Goal: Task Accomplishment & Management: Manage account settings

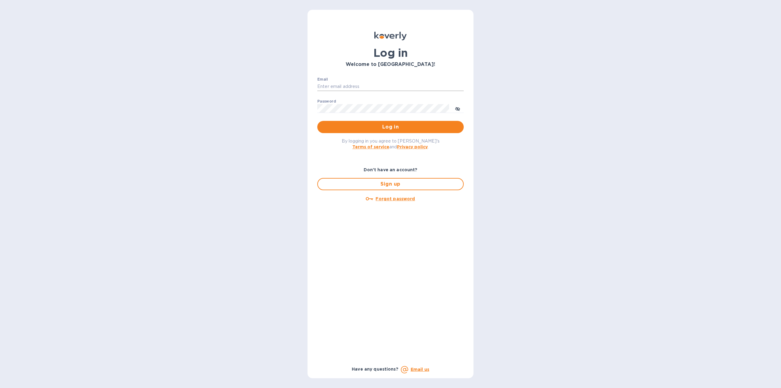
click at [346, 85] on input "Email" at bounding box center [390, 86] width 146 height 9
type input "[EMAIL_ADDRESS][DOMAIN_NAME]"
click at [394, 129] on span "Log in" at bounding box center [390, 126] width 137 height 7
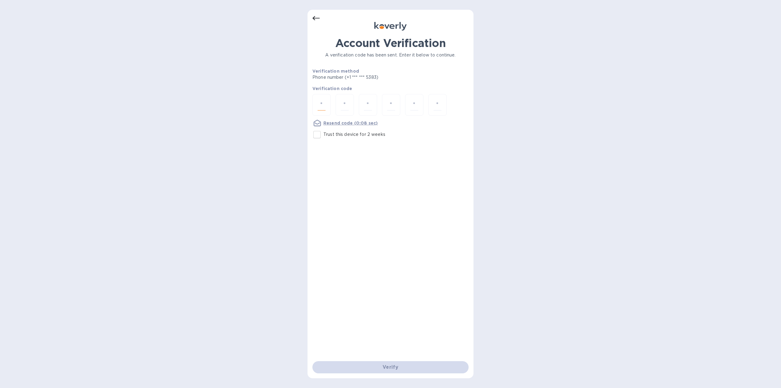
click at [321, 106] on input "number" at bounding box center [321, 104] width 8 height 11
type input "3"
type input "2"
type input "8"
type input "2"
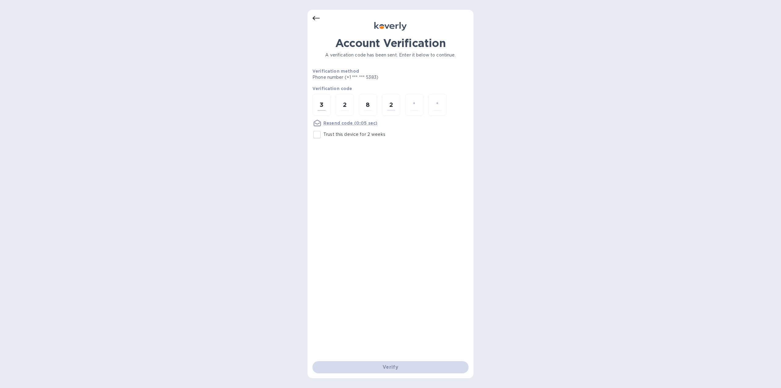
type input "0"
type input "5"
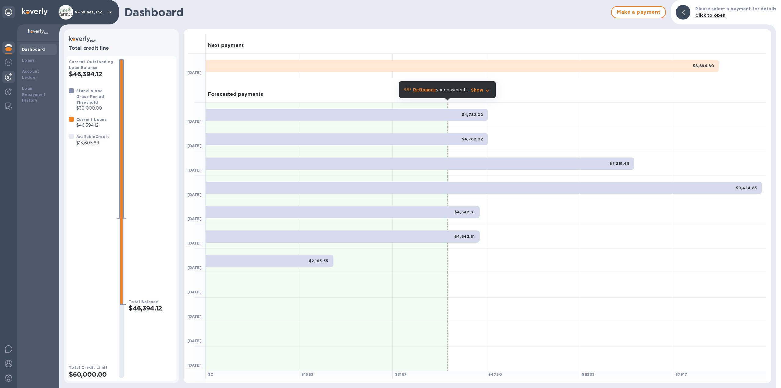
click at [7, 79] on img at bounding box center [8, 76] width 7 height 7
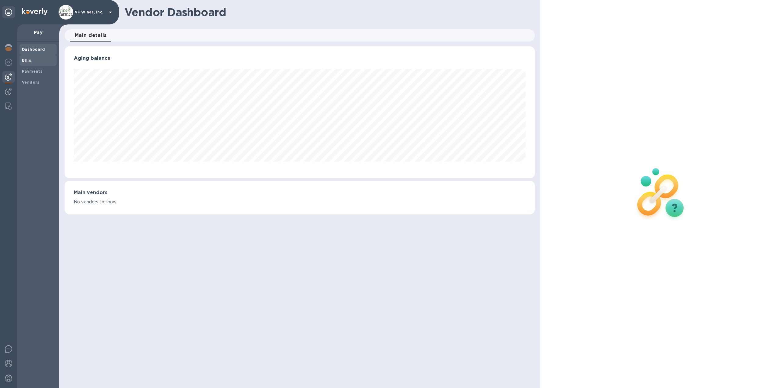
scroll to position [132, 470]
click at [6, 91] on img at bounding box center [8, 91] width 7 height 7
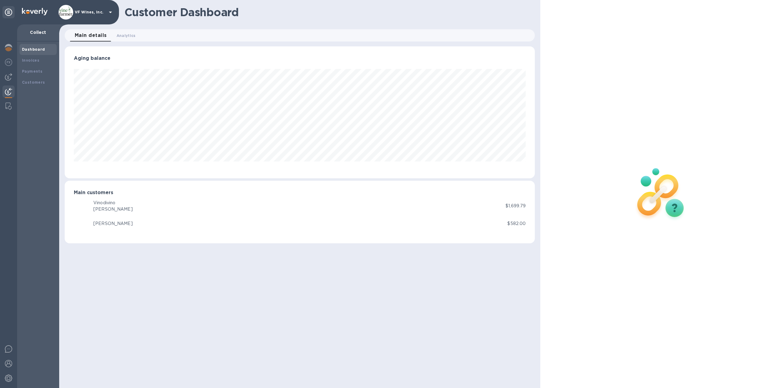
scroll to position [132, 470]
click at [25, 59] on b "Invoices" at bounding box center [30, 60] width 17 height 5
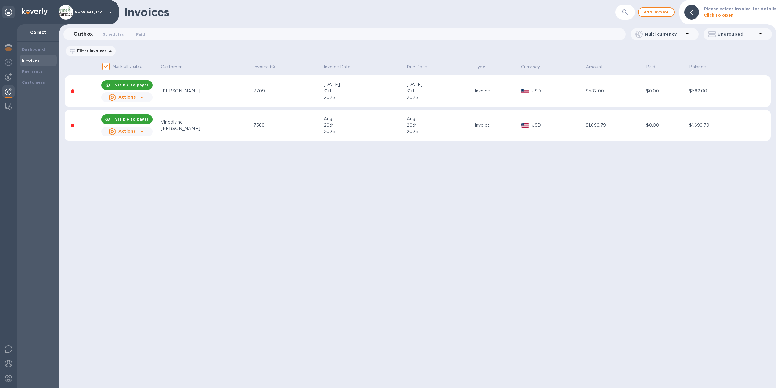
click at [210, 125] on div "Vinodivino" at bounding box center [206, 122] width 91 height 6
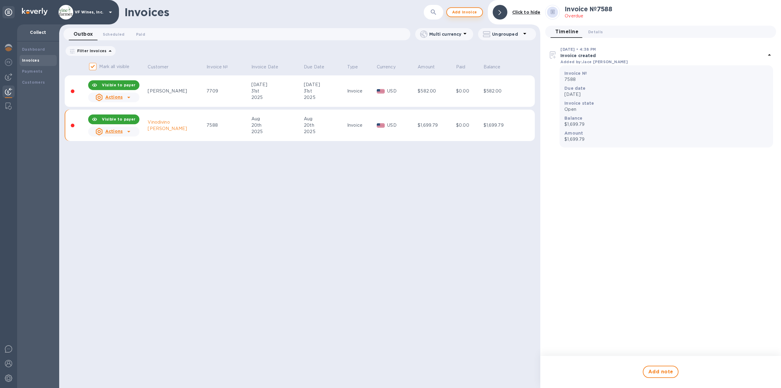
click at [462, 12] on span "Add invoice" at bounding box center [465, 12] width 26 height 7
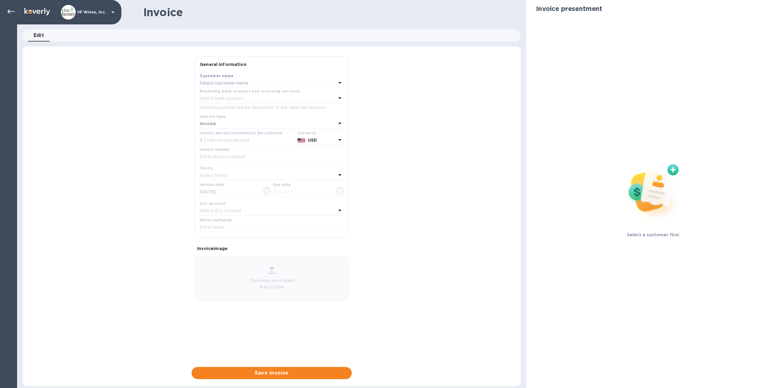
click at [252, 82] on div "Select customer name" at bounding box center [268, 83] width 136 height 9
click at [242, 101] on input "text" at bounding box center [272, 100] width 108 height 9
type input "Outstanding in the Field"
click at [280, 127] on b "Add new customer" at bounding box center [276, 127] width 43 height 5
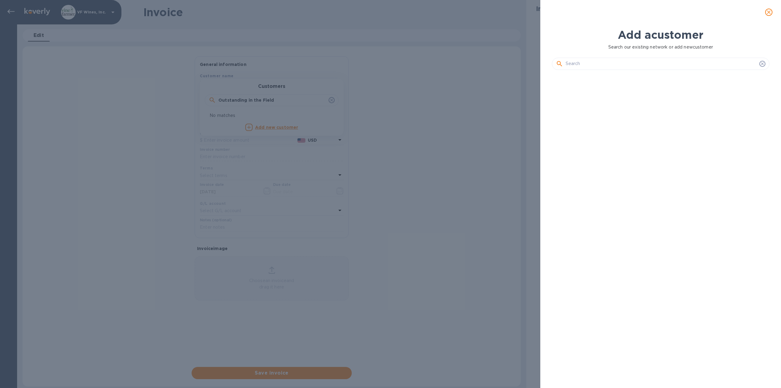
scroll to position [292, 220]
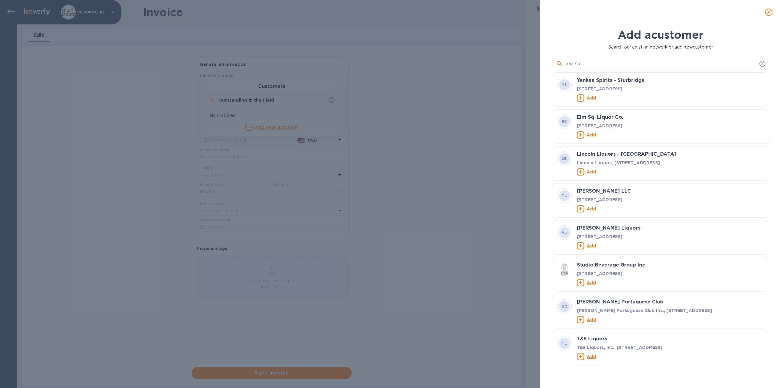
click at [611, 64] on input "text" at bounding box center [660, 63] width 191 height 9
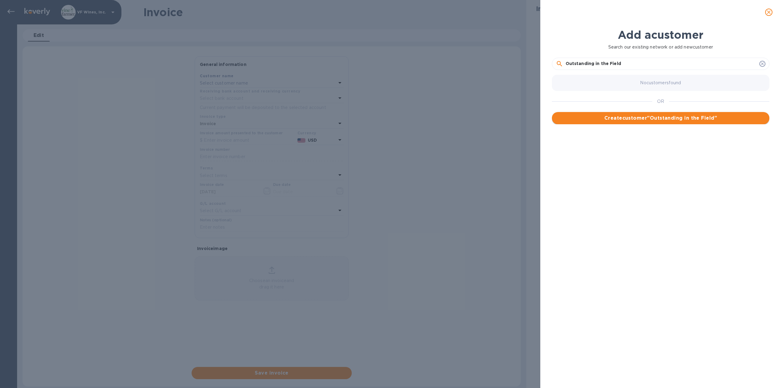
type input "Outstanding in the Field"
click at [666, 118] on span "Create customer " Outstanding in the Field "" at bounding box center [661, 117] width 208 height 7
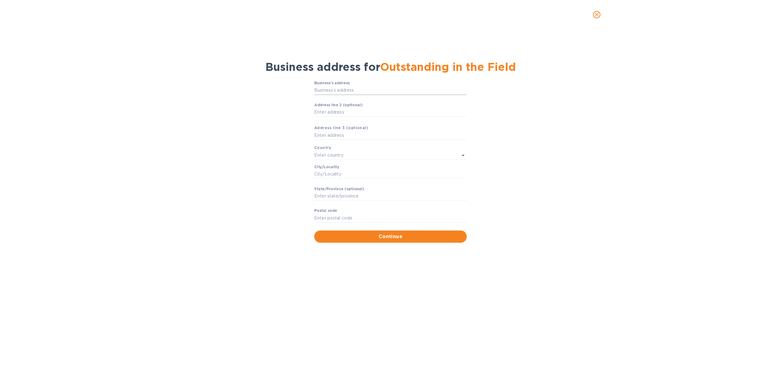
click at [358, 91] on input "Business’s аddress" at bounding box center [390, 90] width 152 height 9
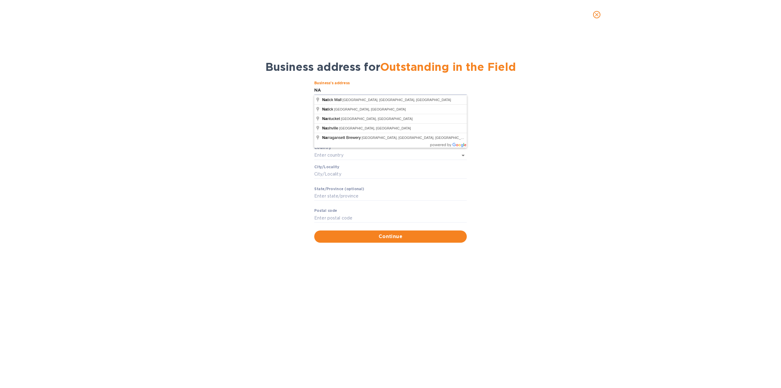
type input "NA"
click at [572, 106] on div "Business’s аddress NA ​ Аddress line 2 (optional) ​ Аddress line 3 (optional) C…" at bounding box center [390, 161] width 765 height 169
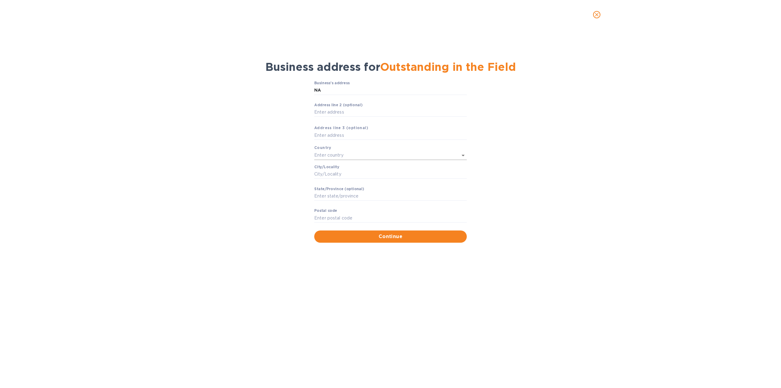
click at [346, 157] on input "text" at bounding box center [381, 155] width 135 height 9
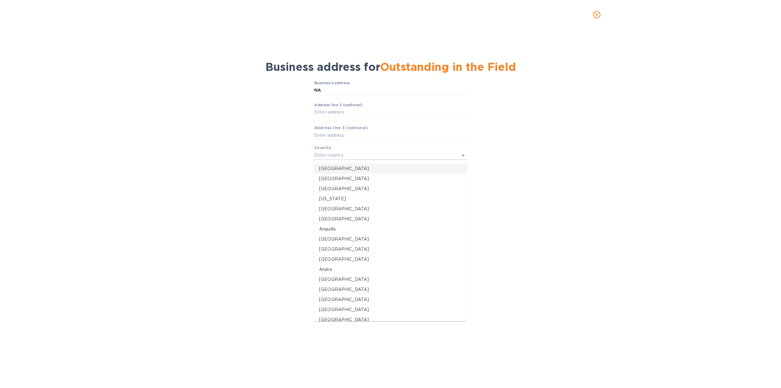
click at [335, 171] on p "[GEOGRAPHIC_DATA]" at bounding box center [390, 168] width 143 height 6
type input "[GEOGRAPHIC_DATA]"
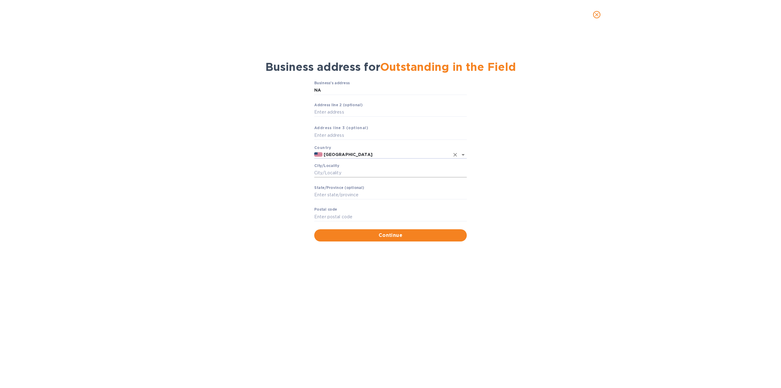
click at [330, 175] on input "Сity/Locаlity" at bounding box center [390, 172] width 152 height 9
type input "NA"
click at [318, 194] on input "Stаte/Province (optional)" at bounding box center [390, 194] width 152 height 9
type input "NA"
click at [327, 217] on input "Pоstal cоde" at bounding box center [390, 216] width 152 height 9
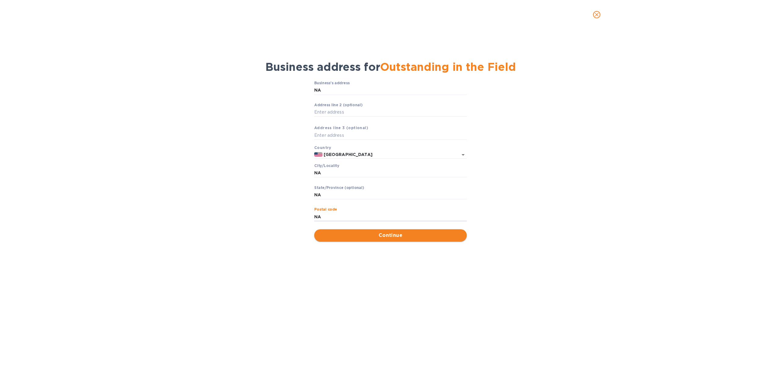
type input "NA"
click at [393, 236] on span "Continue" at bounding box center [390, 234] width 143 height 7
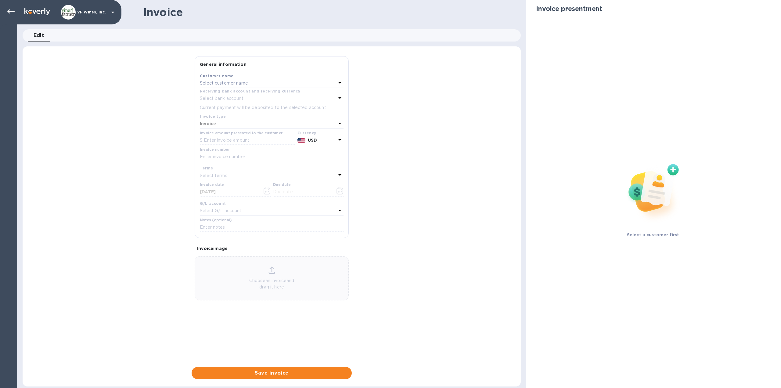
drag, startPoint x: 13, startPoint y: 11, endPoint x: 24, endPoint y: 23, distance: 16.4
click at [13, 11] on icon at bounding box center [10, 11] width 7 height 4
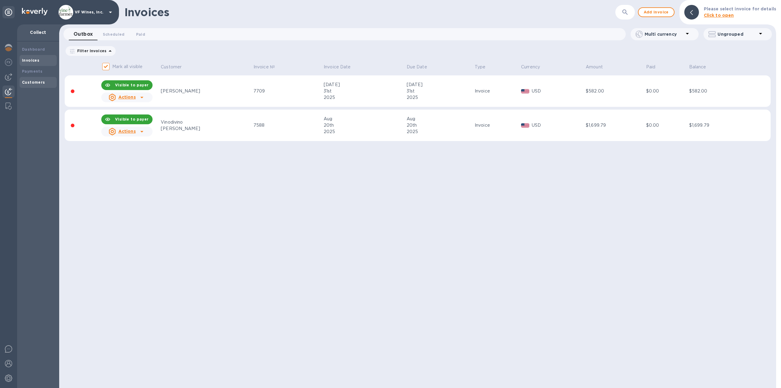
click at [28, 81] on b "Customers" at bounding box center [33, 82] width 23 height 5
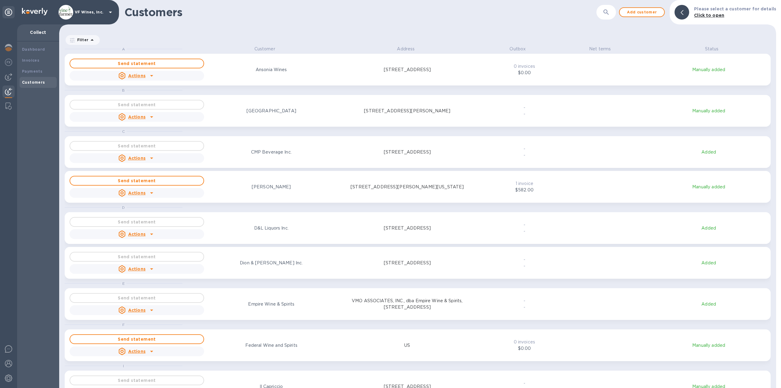
scroll to position [337, 714]
click at [605, 11] on button "button" at bounding box center [606, 12] width 15 height 15
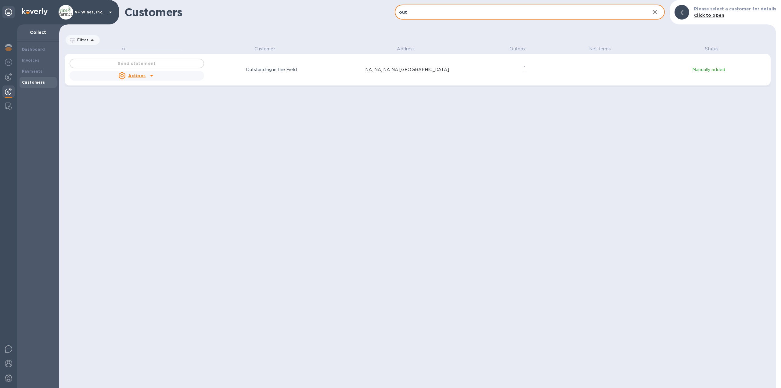
type input "out"
click at [154, 77] on icon "grid" at bounding box center [151, 75] width 7 height 7
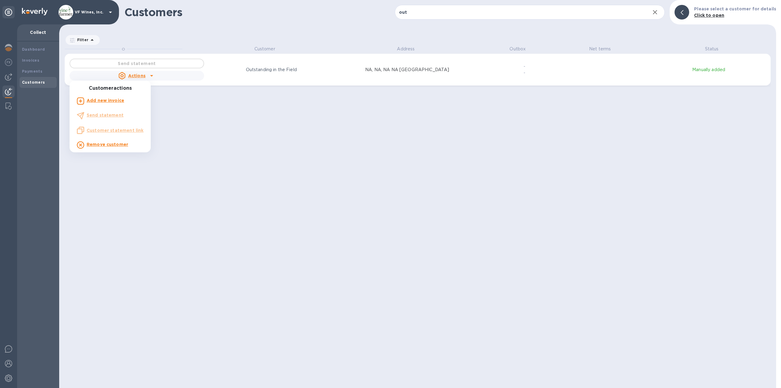
click at [143, 75] on div at bounding box center [390, 194] width 781 height 388
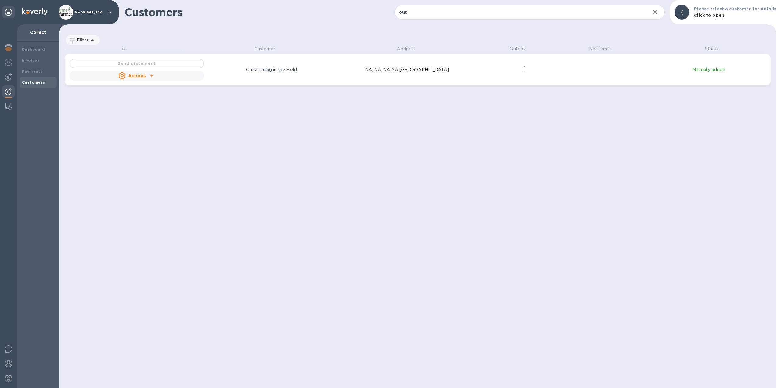
click at [322, 71] on div "Outstanding in the Field" at bounding box center [271, 69] width 137 height 9
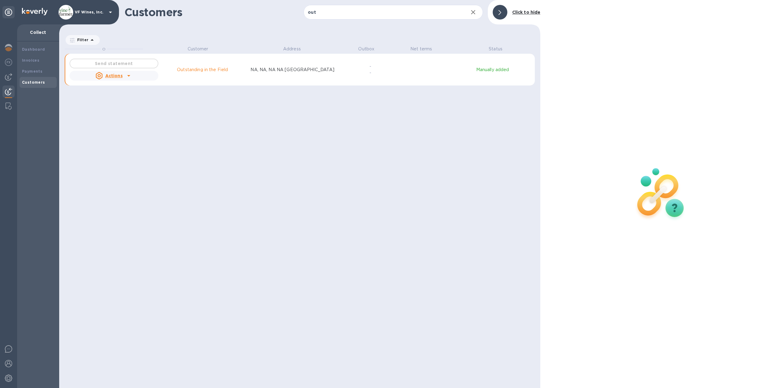
scroll to position [5, 3]
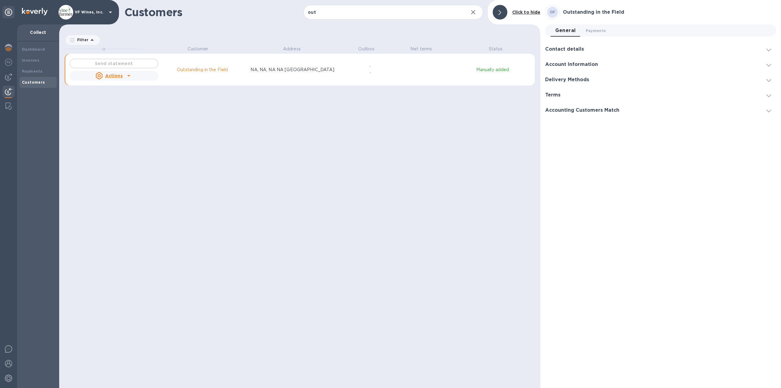
click at [580, 48] on h3 "Contact details" at bounding box center [564, 49] width 39 height 6
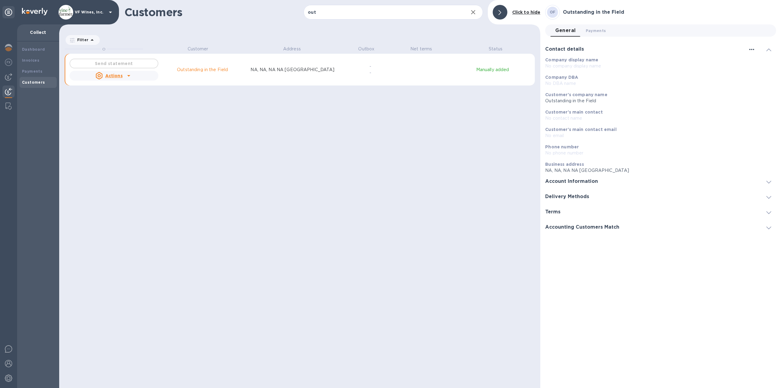
click at [752, 51] on icon "button" at bounding box center [751, 49] width 7 height 7
click at [753, 63] on li "Edit" at bounding box center [759, 62] width 24 height 20
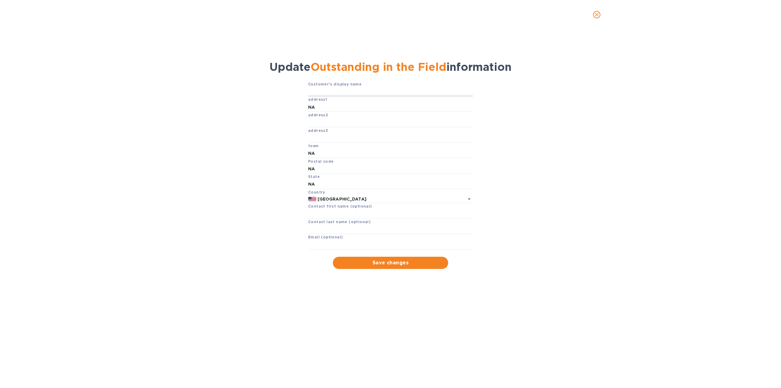
click at [328, 91] on input "text" at bounding box center [390, 91] width 165 height 9
type input "Outstanding in the Field"
drag, startPoint x: 319, startPoint y: 107, endPoint x: 270, endPoint y: 106, distance: 49.7
click at [270, 106] on div "Customer's display name Outstanding in the Field address1 NA address2 address3 …" at bounding box center [391, 175] width 758 height 188
type input "[STREET_ADDRESS]"
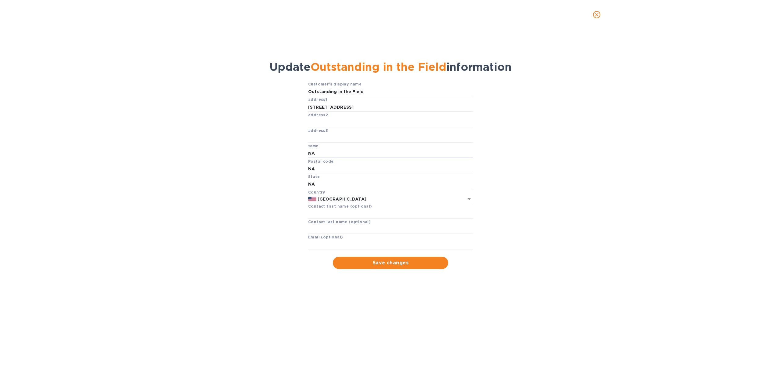
drag, startPoint x: 328, startPoint y: 153, endPoint x: 295, endPoint y: 145, distance: 33.7
click at [295, 145] on div "Customer's display name Outstanding in the Field address1 [STREET_ADDRESS] Cont…" at bounding box center [391, 175] width 758 height 188
type input "Hingham"
drag, startPoint x: 326, startPoint y: 170, endPoint x: 300, endPoint y: 167, distance: 25.6
click at [301, 167] on div "Customer's display name Outstanding in the Field address1 [STREET_ADDRESS] Cont…" at bounding box center [391, 175] width 758 height 188
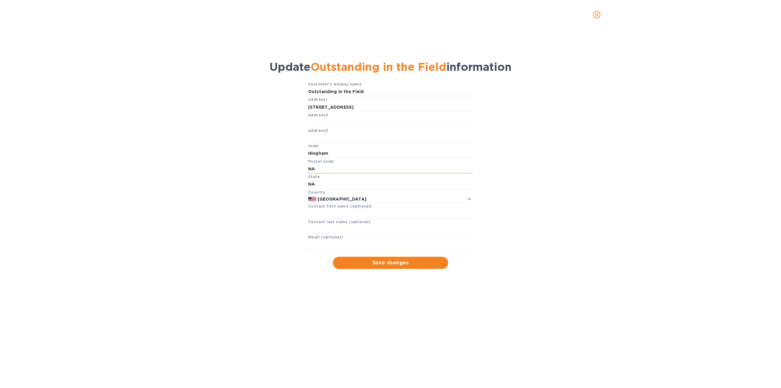
click at [324, 169] on input "NA" at bounding box center [390, 168] width 165 height 9
drag, startPoint x: 324, startPoint y: 168, endPoint x: 298, endPoint y: 162, distance: 27.0
click at [298, 162] on div "Customer's display name Outstanding in the Field address1 [STREET_ADDRESS] Cont…" at bounding box center [391, 175] width 758 height 188
type input "02018"
drag, startPoint x: 307, startPoint y: 182, endPoint x: 281, endPoint y: 174, distance: 27.6
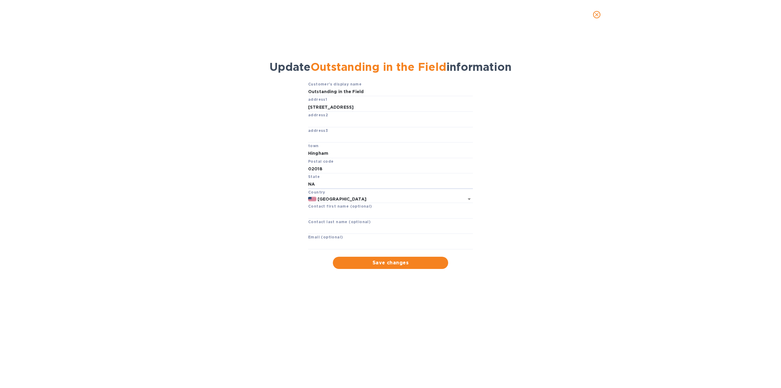
click at [281, 174] on div "Customer's display name Outstanding in the Field address1 [STREET_ADDRESS] Cont…" at bounding box center [391, 175] width 758 height 188
type input "MA"
click at [399, 265] on span "Save changes" at bounding box center [391, 262] width 106 height 7
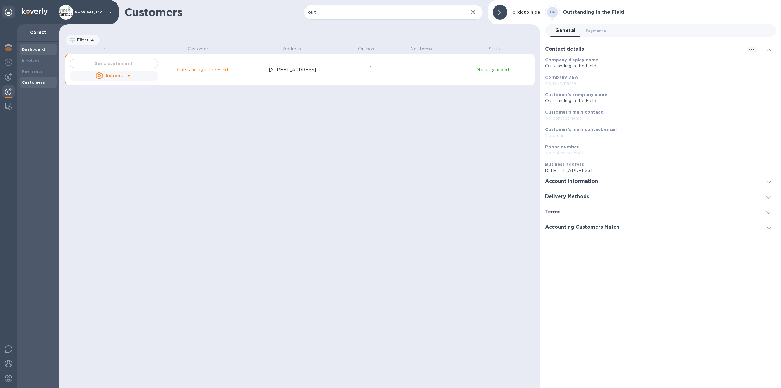
scroll to position [337, 479]
click at [30, 59] on b "Invoices" at bounding box center [30, 60] width 17 height 5
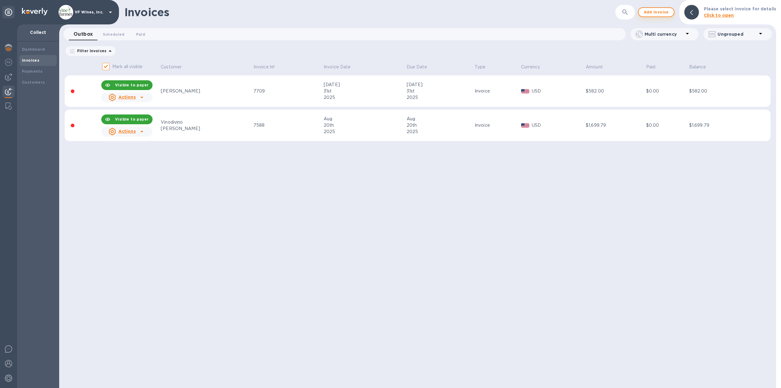
click at [654, 13] on span "Add invoice" at bounding box center [656, 12] width 26 height 7
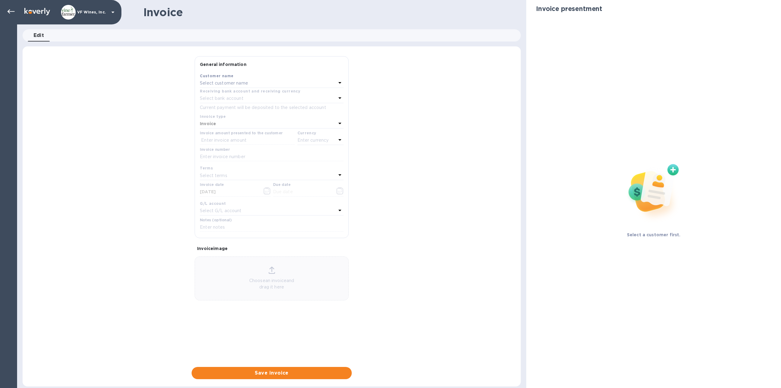
click at [211, 83] on p "Select customer name" at bounding box center [224, 83] width 48 height 6
click at [224, 100] on input "text" at bounding box center [272, 100] width 108 height 9
click at [226, 101] on input "text" at bounding box center [272, 100] width 108 height 9
type input "out"
click at [241, 117] on p "Outstanding in the Field" at bounding box center [269, 118] width 129 height 6
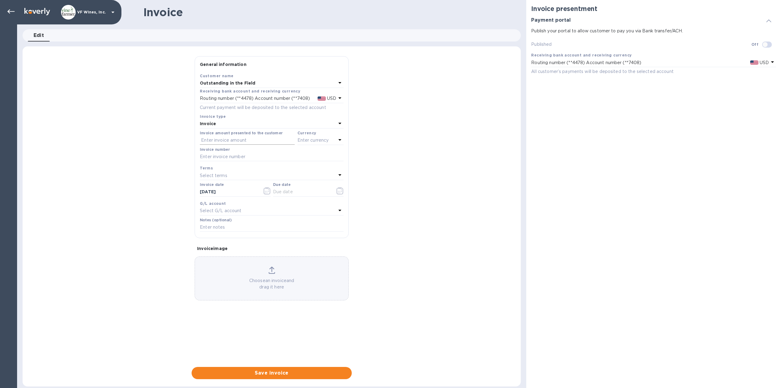
click at [232, 141] on input "text" at bounding box center [247, 140] width 95 height 9
type input "3,586.72"
click at [389, 148] on div "General information Save Customer name Outstanding in the Field Receiving bank …" at bounding box center [272, 217] width 498 height 323
click at [328, 139] on p "Enter currency" at bounding box center [312, 140] width 31 height 6
click at [266, 157] on div "USD" at bounding box center [260, 155] width 49 height 9
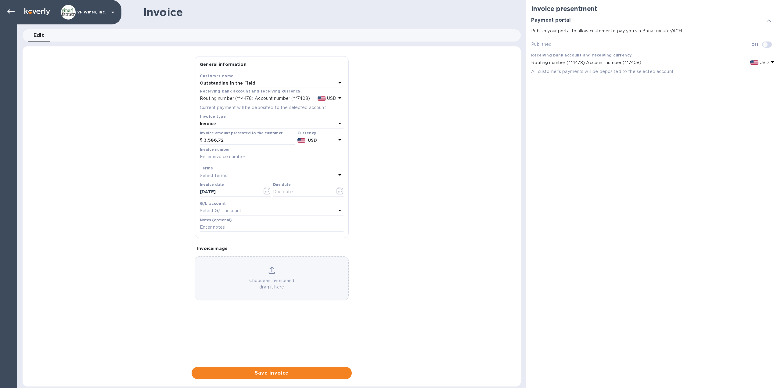
click at [231, 157] on input "text" at bounding box center [272, 156] width 144 height 9
type input "7762"
click at [342, 192] on icon "button" at bounding box center [339, 190] width 7 height 7
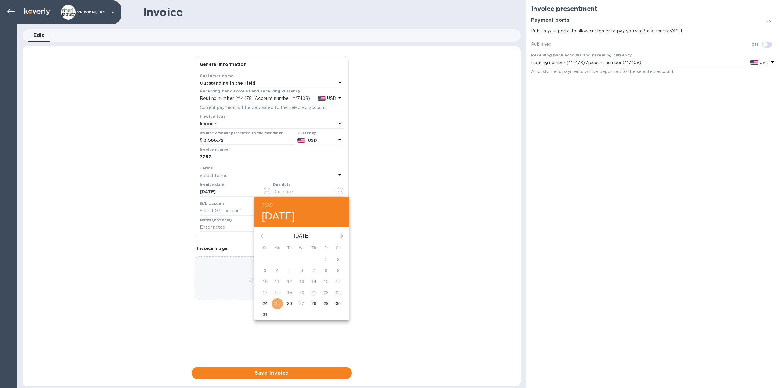
click at [278, 303] on p "25" at bounding box center [277, 303] width 5 height 6
type input "[DATE]"
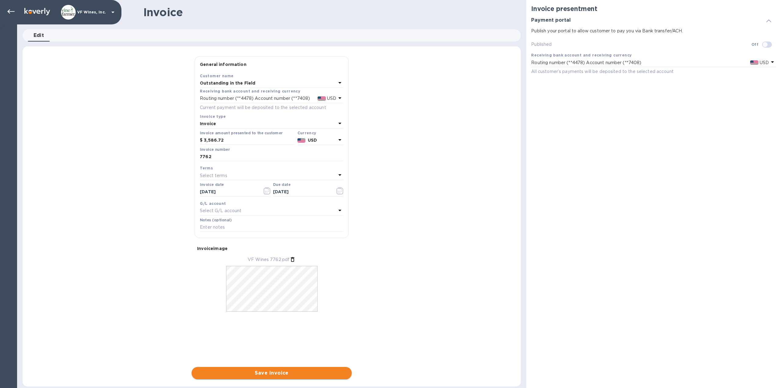
click at [277, 374] on span "Save invoice" at bounding box center [271, 372] width 150 height 7
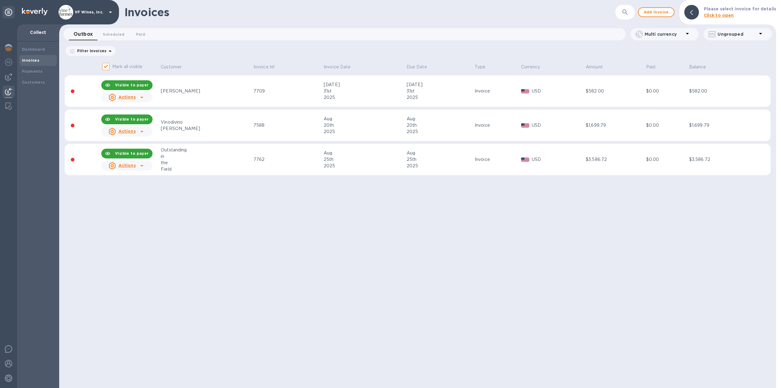
click at [147, 166] on div at bounding box center [142, 166] width 10 height 10
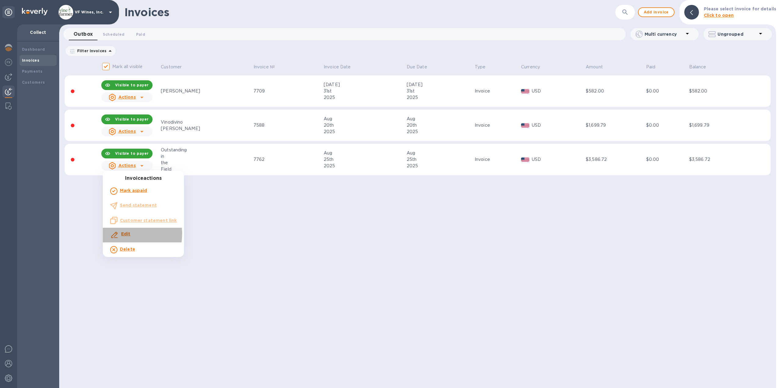
click at [124, 234] on b "Edit" at bounding box center [125, 233] width 9 height 5
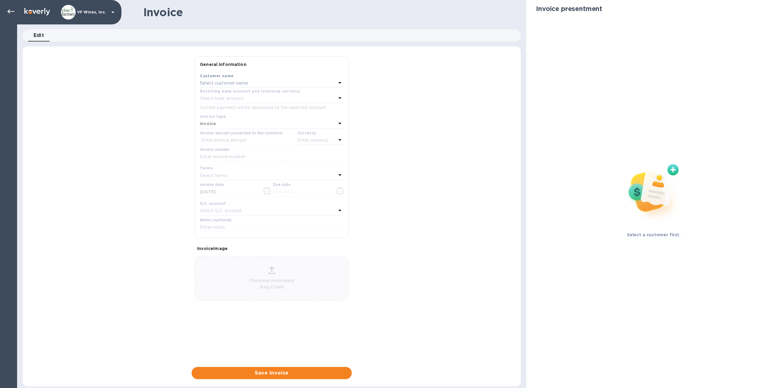
type input "[DATE]"
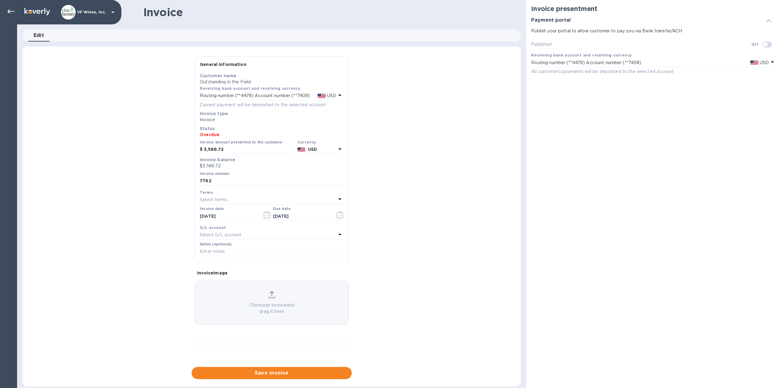
click at [769, 45] on input "checkbox" at bounding box center [764, 44] width 31 height 10
checkbox input "true"
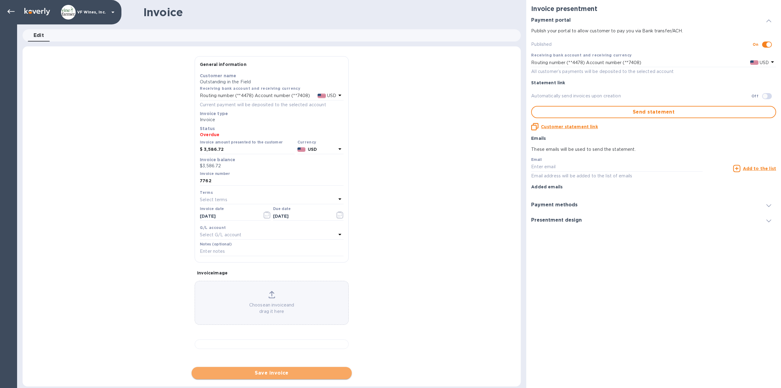
click at [230, 373] on span "Save invoice" at bounding box center [271, 372] width 150 height 7
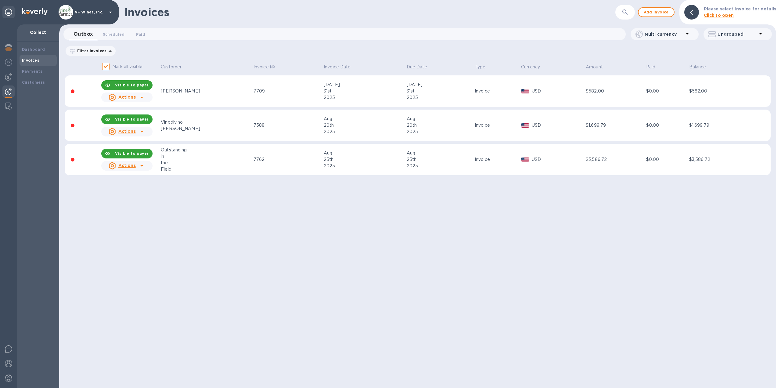
click at [143, 167] on icon at bounding box center [141, 165] width 7 height 7
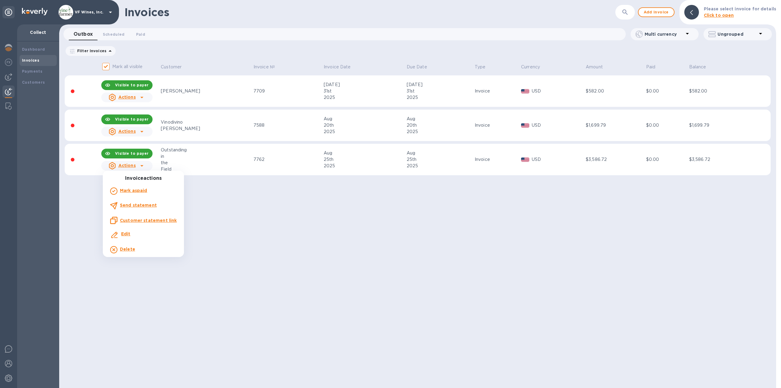
click at [132, 220] on u "Customer statement link" at bounding box center [148, 220] width 57 height 5
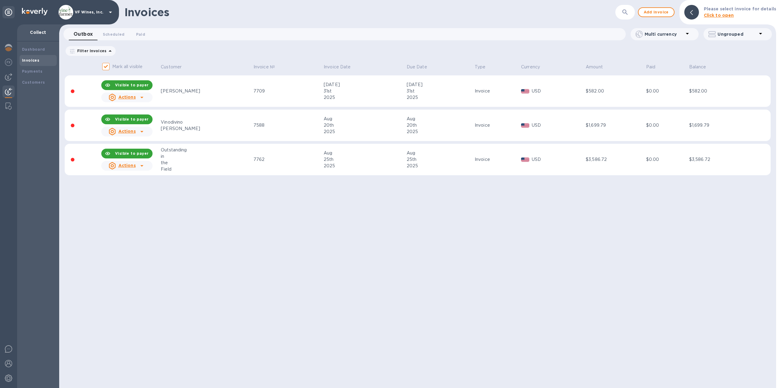
click at [143, 167] on icon at bounding box center [141, 165] width 7 height 7
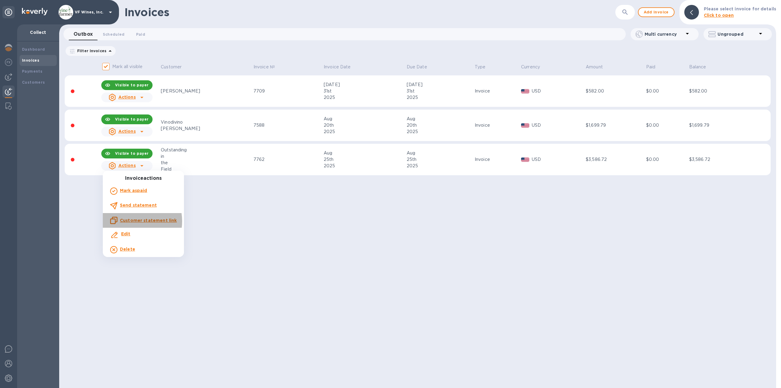
click at [132, 221] on u "Customer statement link" at bounding box center [148, 220] width 57 height 5
